Goal: Find contact information: Find contact information

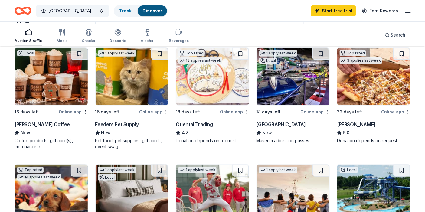
scroll to position [67, 0]
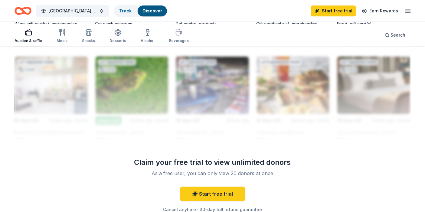
scroll to position [537, 0]
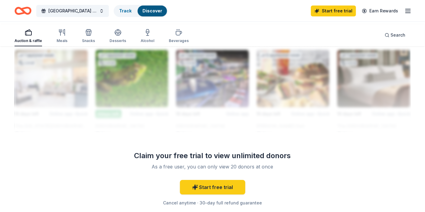
click at [130, 5] on div "Tidal Wave Auto Spa" at bounding box center [118, 0] width 47 height 7
